Goal: Information Seeking & Learning: Check status

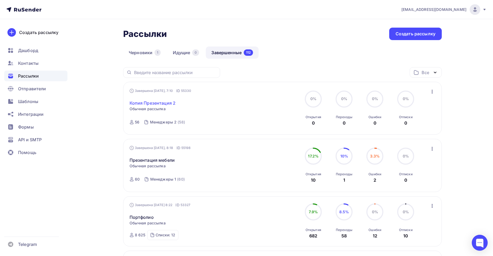
click at [167, 103] on link "Копия Презентация 2" at bounding box center [152, 103] width 46 height 6
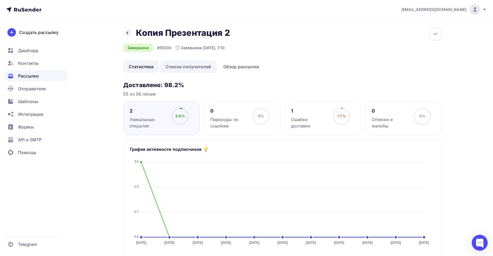
click at [209, 68] on link "Список получателей" at bounding box center [188, 66] width 57 height 12
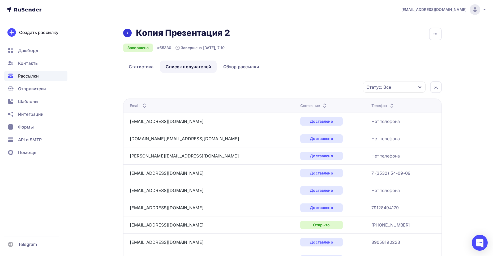
click at [127, 35] on div at bounding box center [127, 33] width 8 height 8
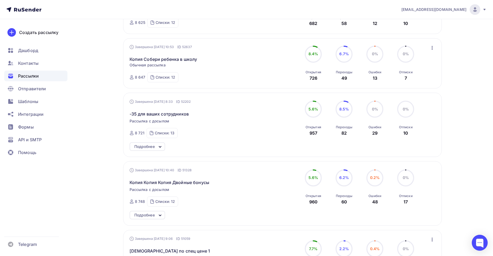
scroll to position [224, 0]
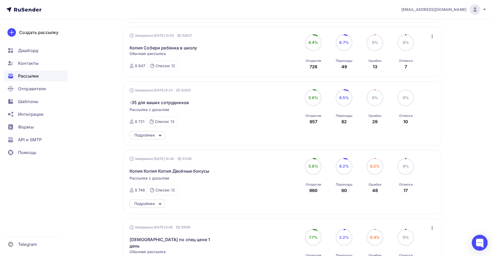
click at [244, 115] on div "Завершена [DATE] 8:33 ID 52202 -35 для ваших сотрудников Рассылка с досылом Зав…" at bounding box center [189, 107] width 121 height 39
click at [26, 66] on span "Контакты" at bounding box center [28, 63] width 20 height 6
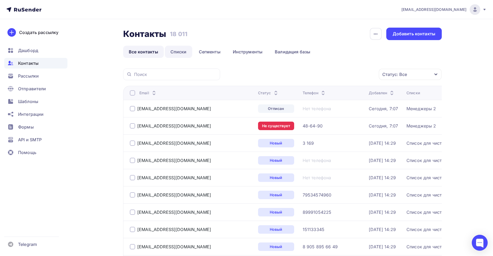
click at [175, 55] on link "Списки" at bounding box center [178, 52] width 27 height 12
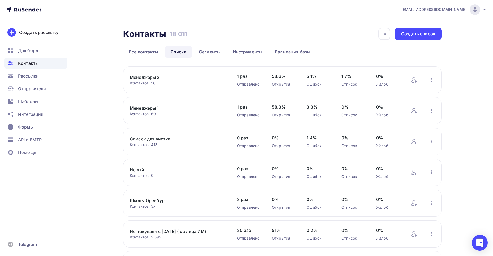
click at [160, 74] on link "Менеджеры 2" at bounding box center [175, 77] width 90 height 6
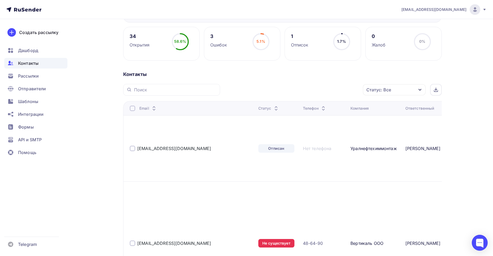
scroll to position [80, 0]
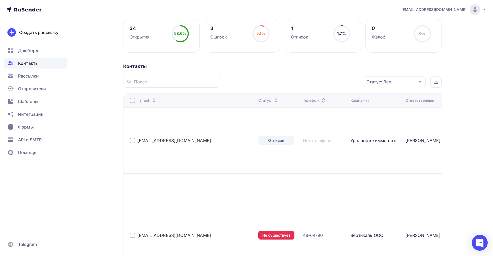
drag, startPoint x: 136, startPoint y: 128, endPoint x: 391, endPoint y: 124, distance: 255.0
click at [391, 124] on tr "[EMAIL_ADDRESS][DOMAIN_NAME] Отписан Нет телефона Уралнефтехиммонтаж [PERSON_NA…" at bounding box center [310, 140] width 375 height 66
click at [403, 173] on td "[PERSON_NAME]" at bounding box center [425, 234] width 44 height 123
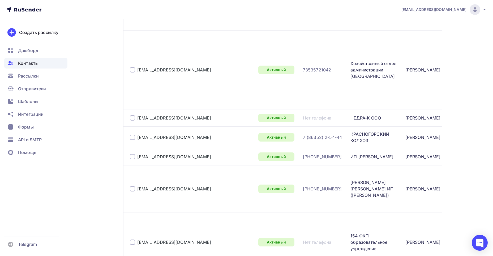
scroll to position [2311, 0]
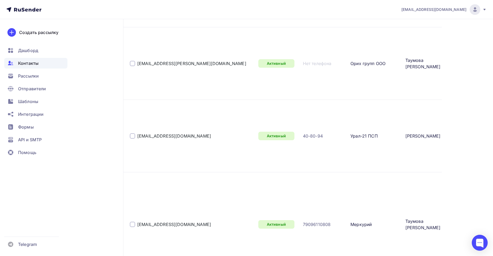
click at [163, 200] on div "100" at bounding box center [180, 198] width 51 height 6
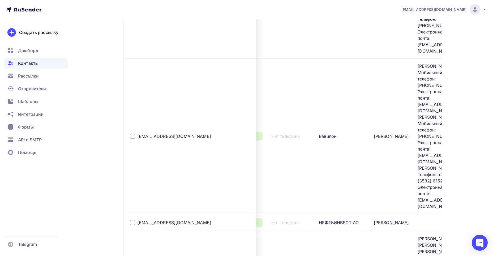
scroll to position [2604, 0]
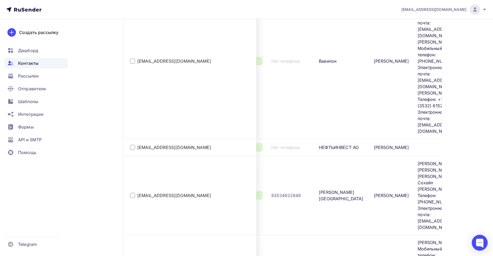
drag, startPoint x: 136, startPoint y: 91, endPoint x: 406, endPoint y: 191, distance: 287.9
copy tbody "lor@ipsum.do Sitamet Con adipisci Elitseddoeiusmodte Incididunt Utlabo Etdolore…"
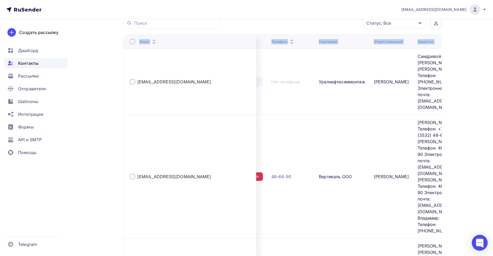
scroll to position [0, 0]
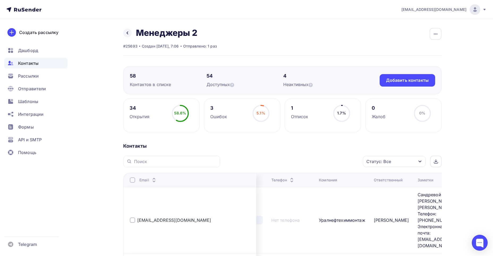
click at [259, 157] on div "Статус: Все Статус Новый Активный Не существует Переполнен Недоступен Отписан О…" at bounding box center [333, 161] width 218 height 12
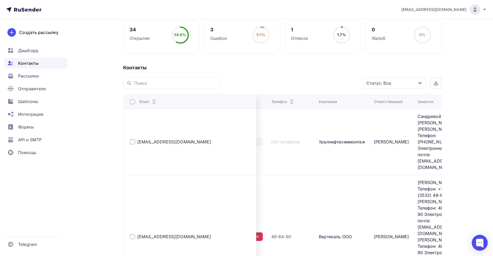
scroll to position [80, 0]
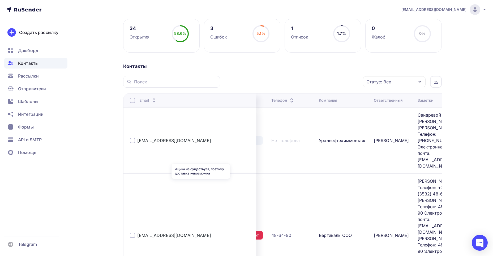
click at [227, 231] on div "Не существует" at bounding box center [245, 235] width 36 height 8
drag, startPoint x: 215, startPoint y: 184, endPoint x: 237, endPoint y: 188, distance: 22.5
click at [237, 188] on tr "[EMAIL_ADDRESS][DOMAIN_NAME] Не существует 48-64-90 Вертикаль ООО [PERSON_NAME]…" at bounding box center [279, 234] width 375 height 123
click at [46, 73] on div "Рассылки" at bounding box center [35, 76] width 63 height 11
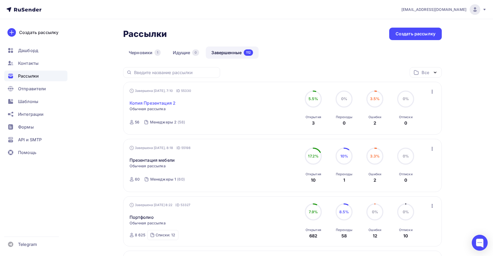
click at [160, 103] on link "Копия Презентация 2" at bounding box center [152, 103] width 46 height 6
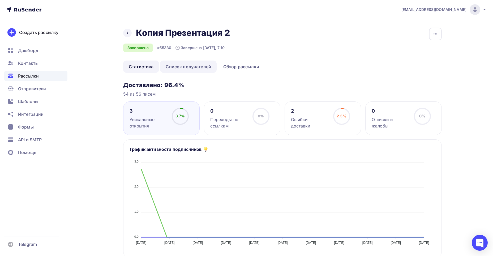
click at [195, 70] on link "Список получателей" at bounding box center [188, 66] width 57 height 12
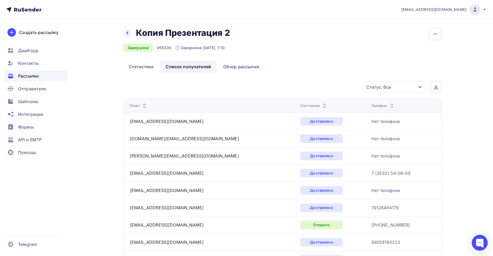
click at [381, 85] on div "Статус: Все" at bounding box center [378, 87] width 25 height 6
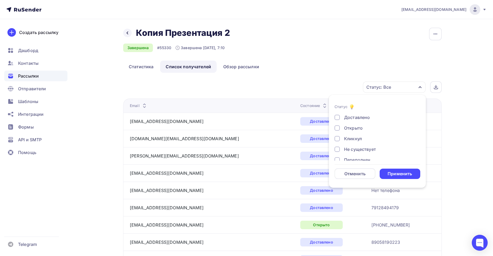
click at [338, 126] on div at bounding box center [336, 127] width 5 height 5
click at [399, 172] on div "Применить" at bounding box center [399, 174] width 24 height 6
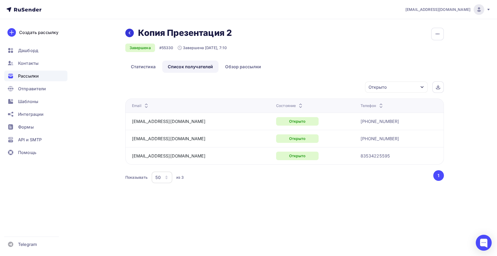
click at [133, 35] on div at bounding box center [129, 33] width 8 height 8
